Goal: Navigation & Orientation: Find specific page/section

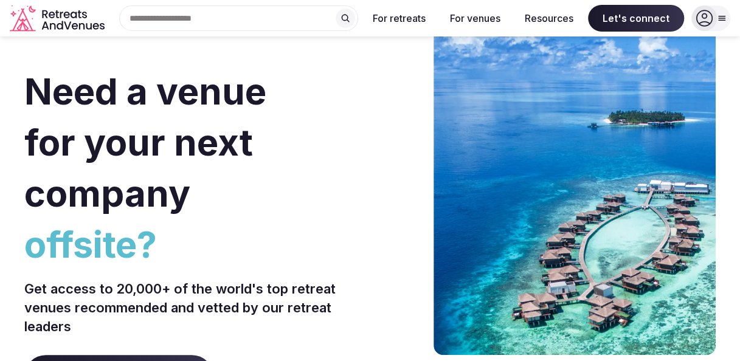
click at [218, 237] on span "offsite?" at bounding box center [194, 244] width 341 height 51
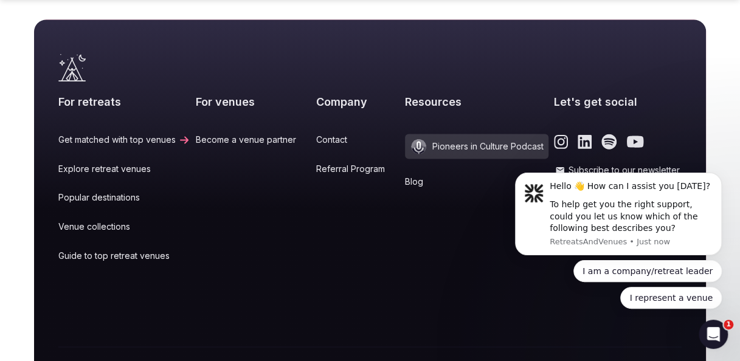
scroll to position [5239, 0]
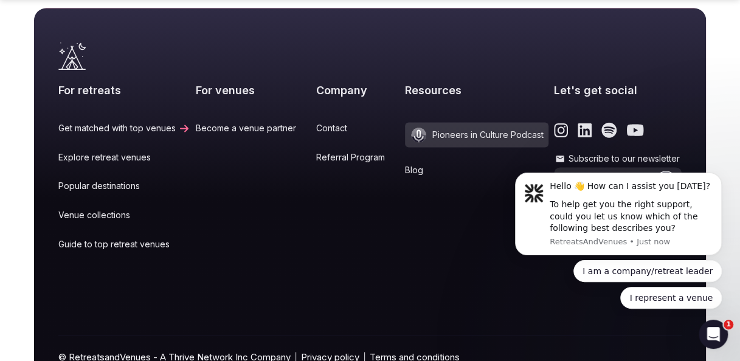
click at [729, 128] on div "For retreats Get matched with top venues Explore retreat venues Popular destina…" at bounding box center [370, 198] width 740 height 448
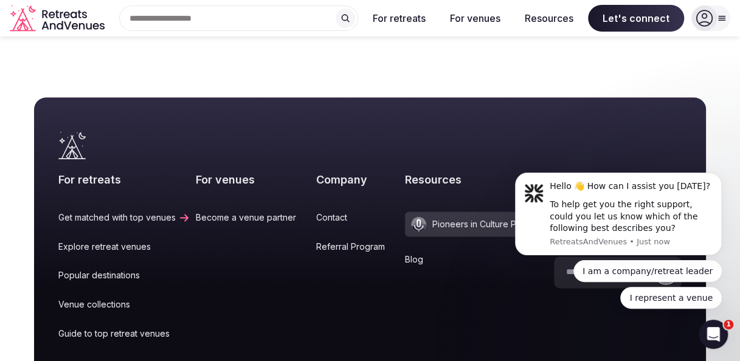
scroll to position [5137, 0]
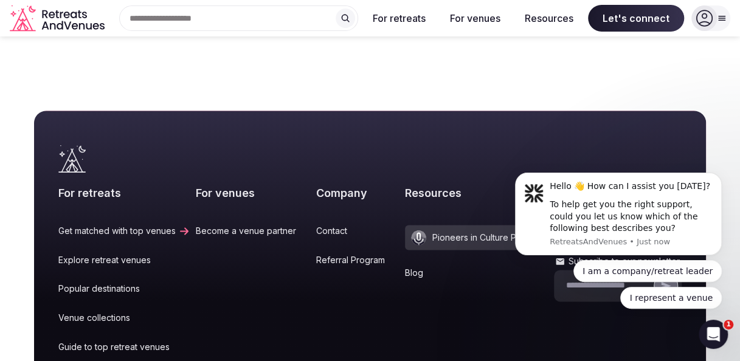
click at [323, 186] on h2 "Company" at bounding box center [357, 193] width 83 height 15
click at [716, 179] on icon "Dismiss notification" at bounding box center [719, 176] width 7 height 7
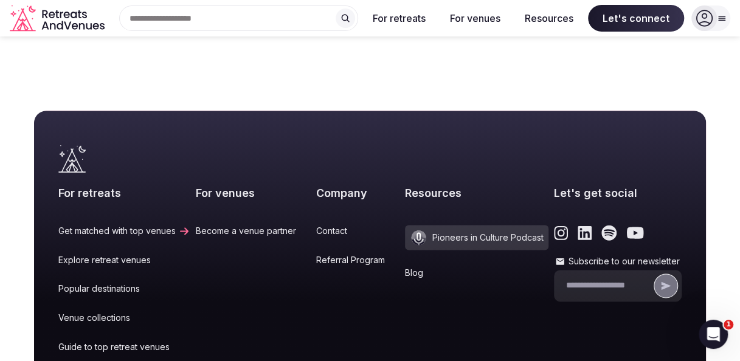
click at [320, 225] on link "Contact" at bounding box center [357, 231] width 83 height 12
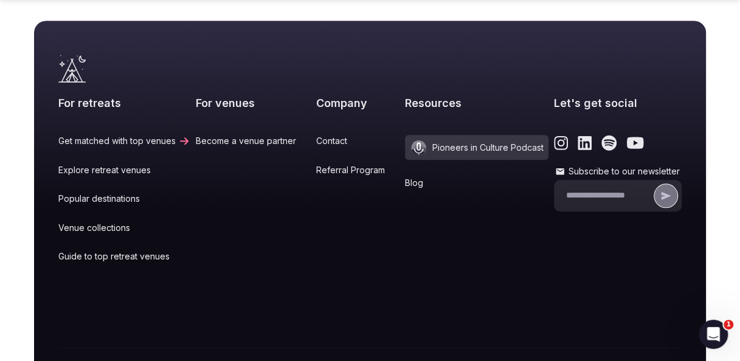
scroll to position [476, 0]
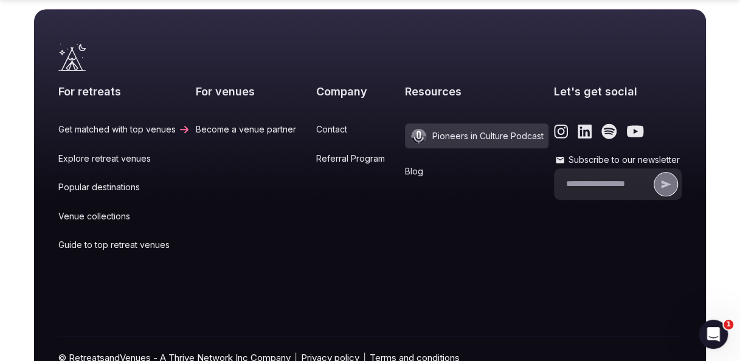
click at [319, 160] on link "Referral Program" at bounding box center [357, 159] width 83 height 12
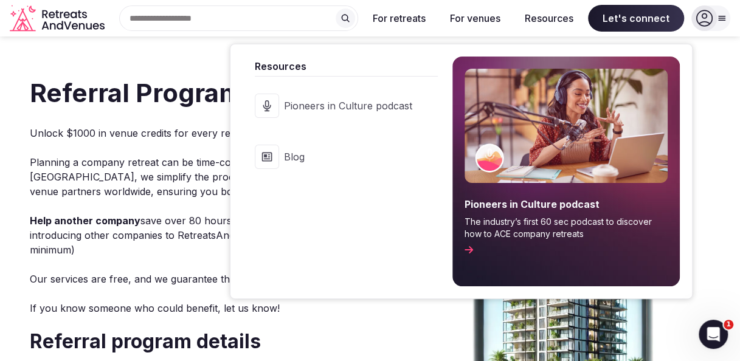
click at [555, 23] on button "Resources" at bounding box center [549, 18] width 68 height 27
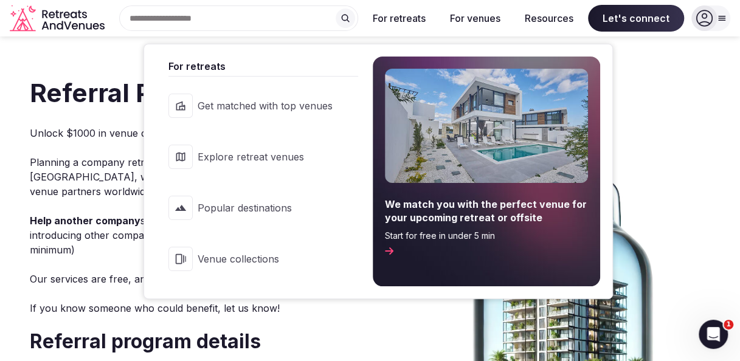
click at [392, 20] on button "For retreats" at bounding box center [399, 18] width 72 height 27
